Goal: Check status: Check status

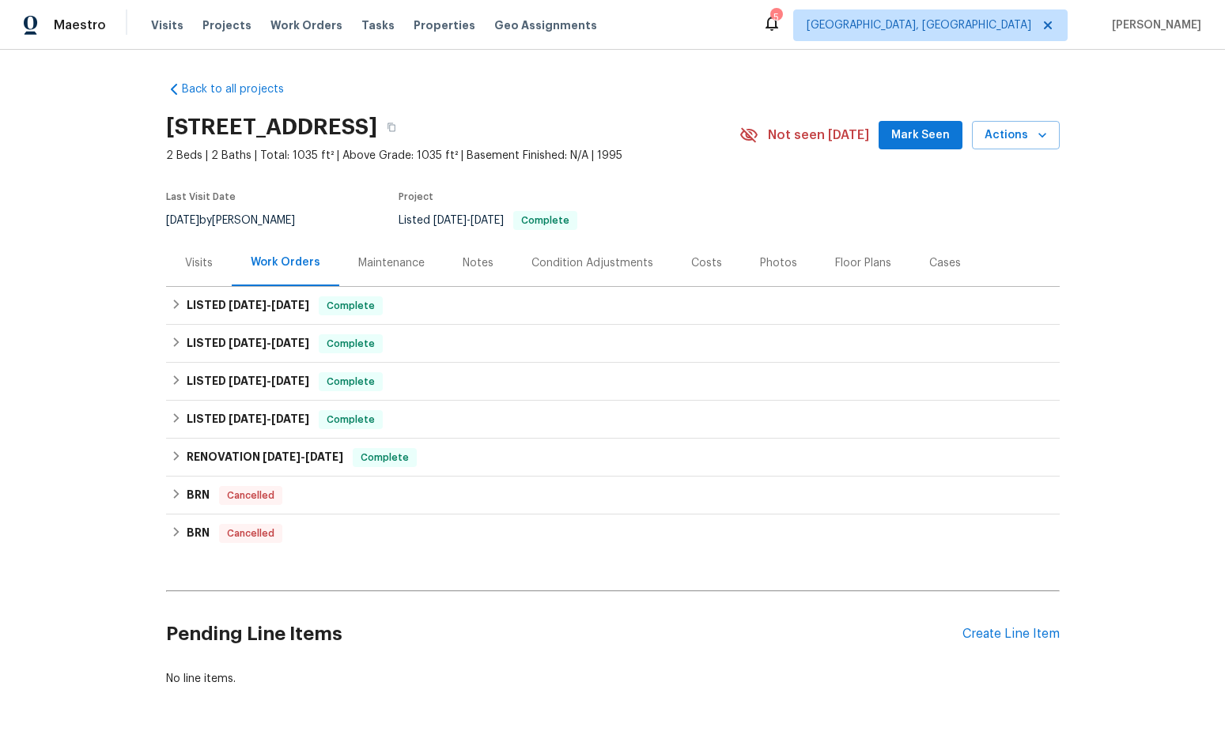
click at [185, 269] on div "Visits" at bounding box center [199, 263] width 28 height 16
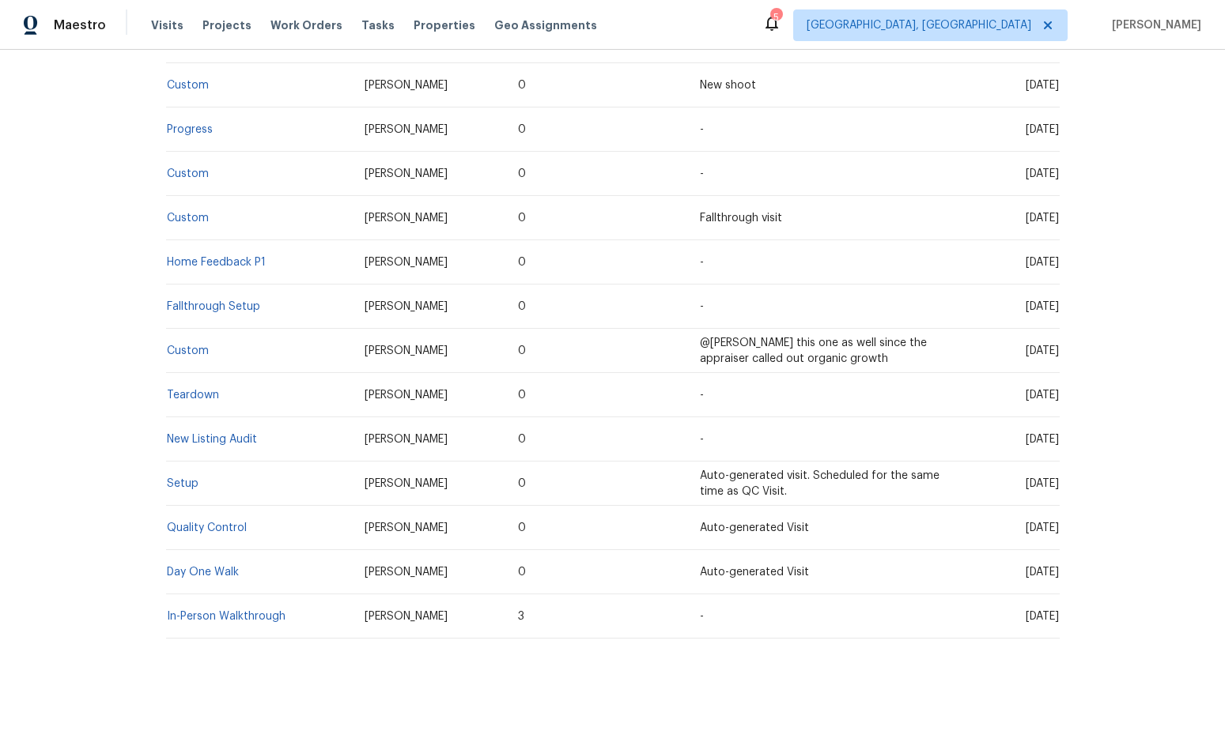
scroll to position [398, 0]
click at [181, 478] on link "Setup" at bounding box center [183, 483] width 32 height 11
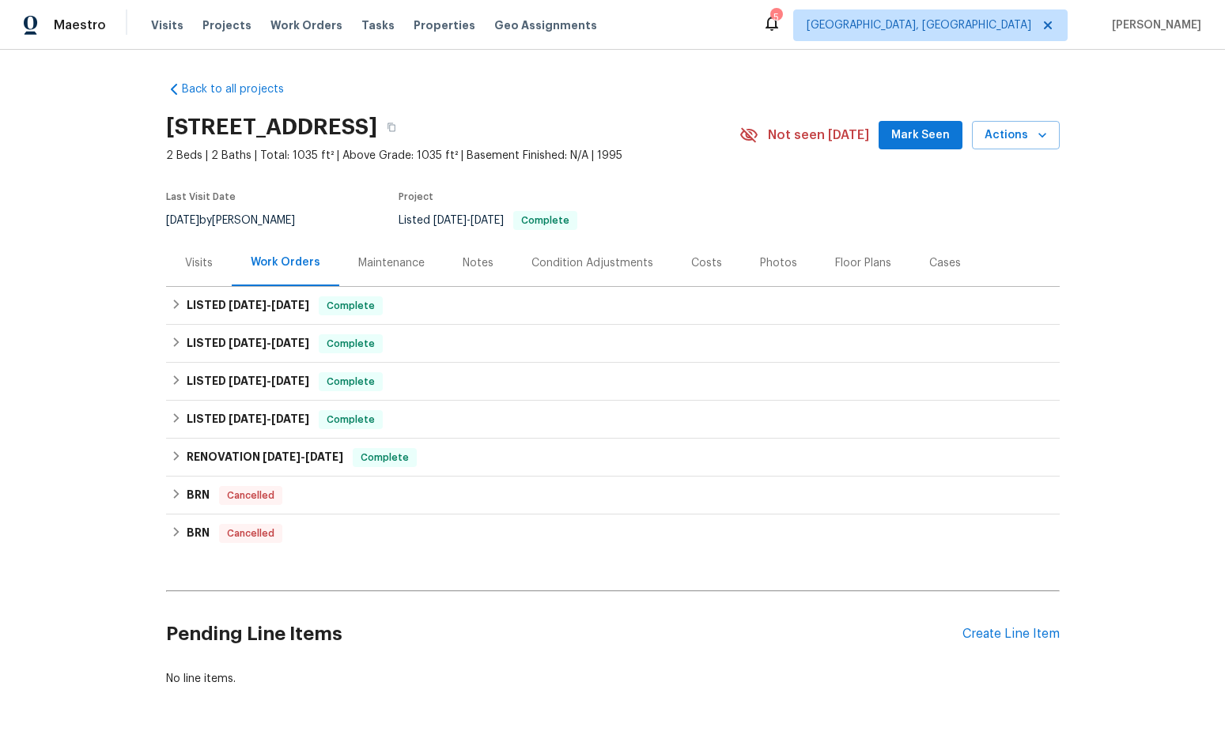
click at [191, 265] on div "Visits" at bounding box center [199, 263] width 28 height 16
